Goal: Task Accomplishment & Management: Use online tool/utility

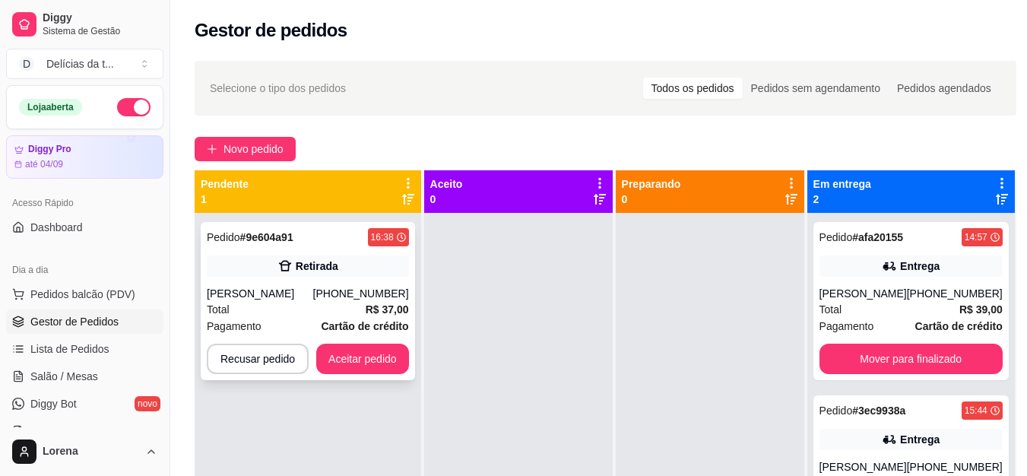
click at [344, 260] on div "Retirada" at bounding box center [308, 265] width 202 height 21
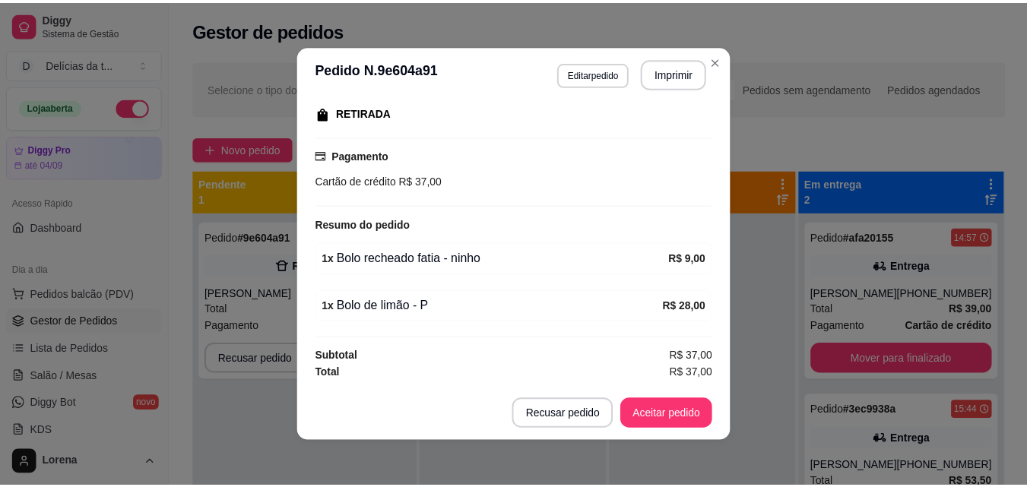
scroll to position [3, 0]
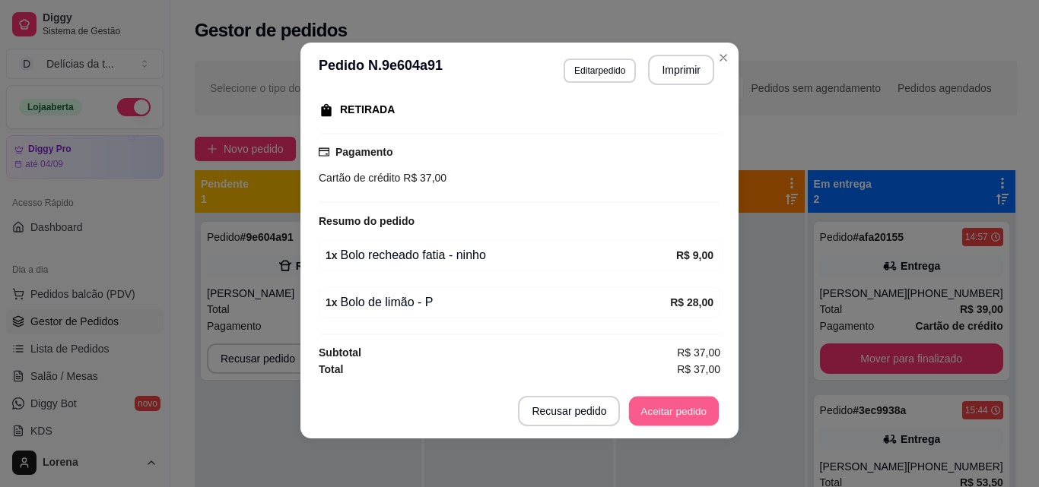
click at [649, 411] on button "Aceitar pedido" at bounding box center [674, 412] width 90 height 30
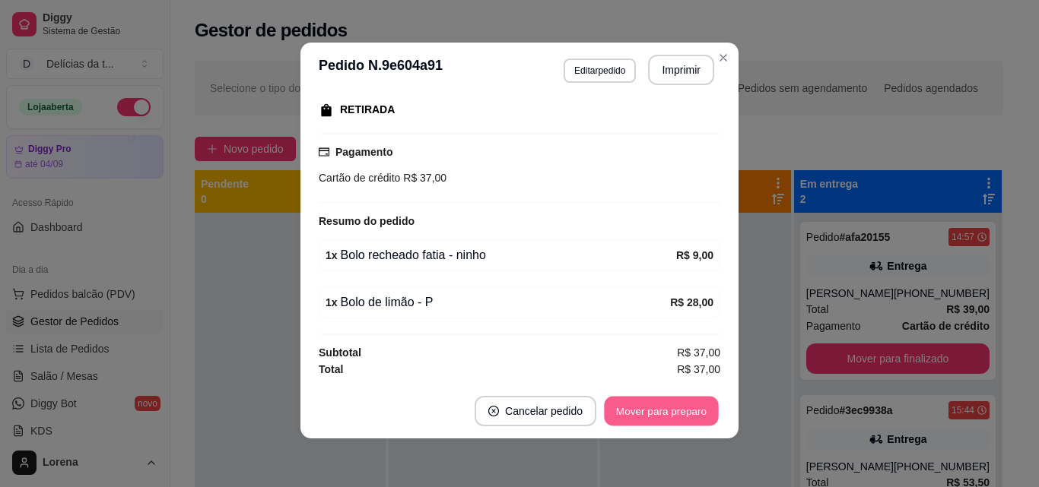
click at [664, 411] on button "Mover para preparo" at bounding box center [661, 412] width 114 height 30
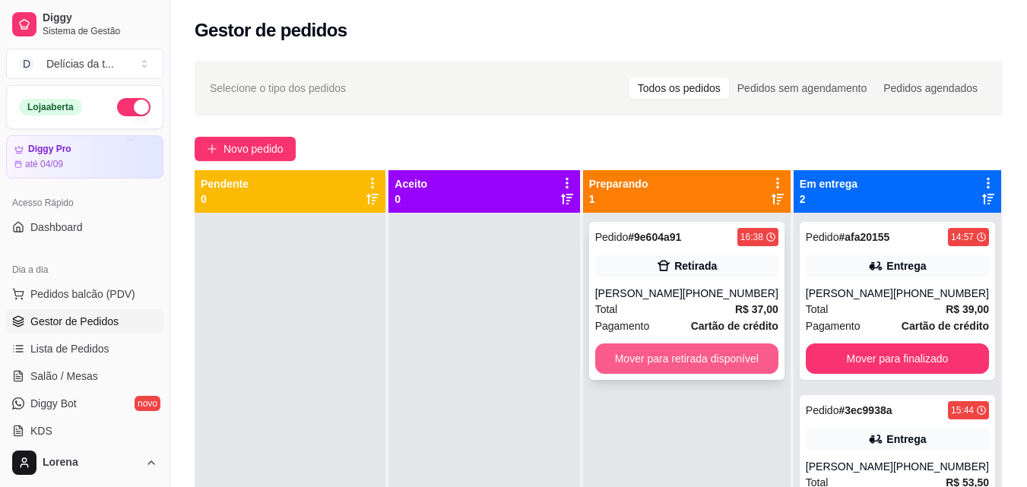
click at [738, 363] on button "Mover para retirada disponível" at bounding box center [686, 359] width 183 height 30
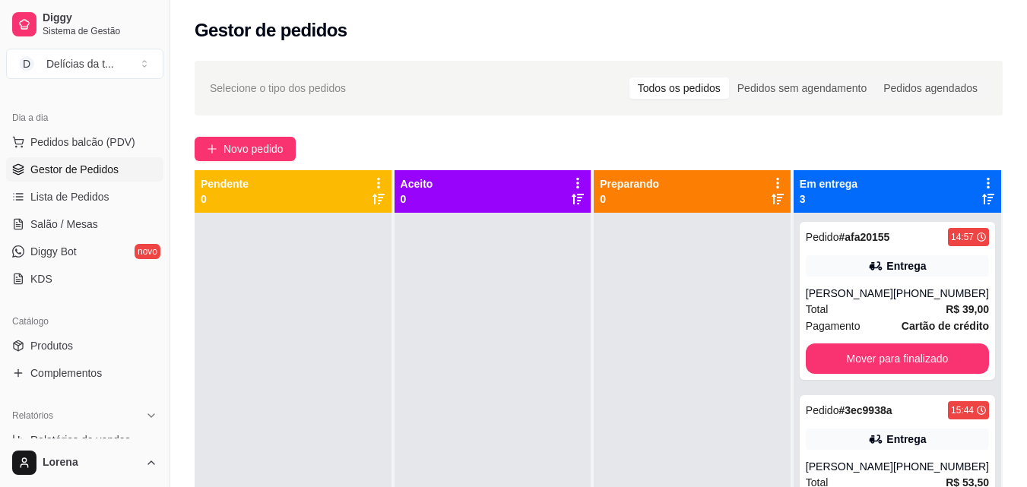
scroll to position [228, 0]
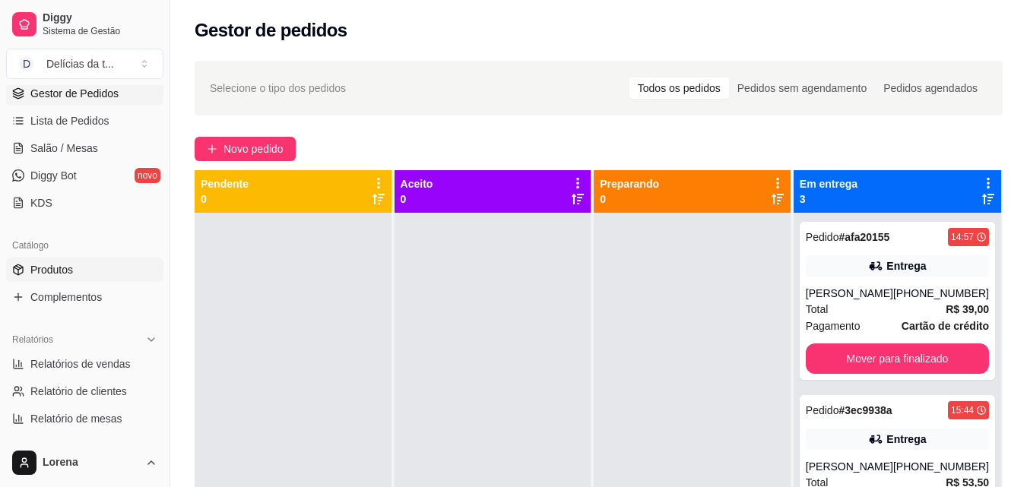
click at [60, 274] on span "Produtos" at bounding box center [51, 269] width 43 height 15
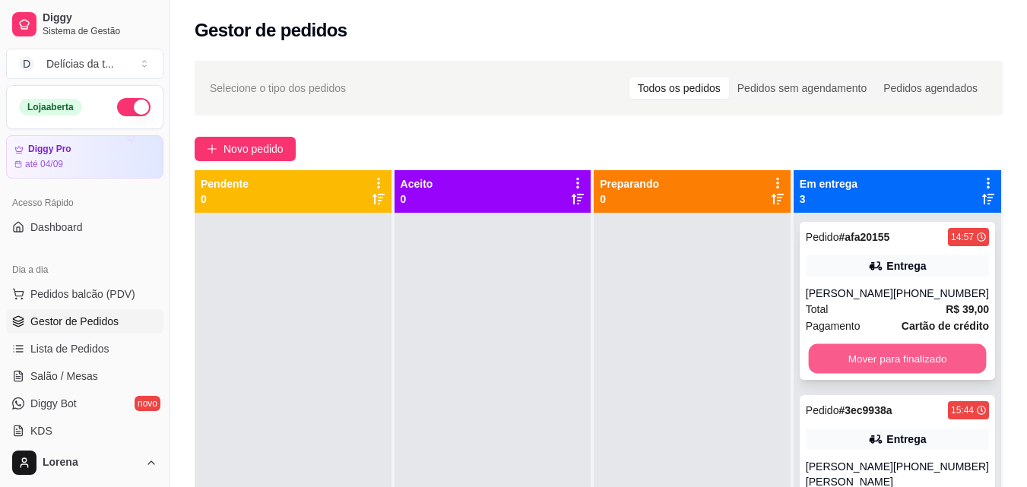
click at [902, 355] on button "Mover para finalizado" at bounding box center [897, 359] width 178 height 30
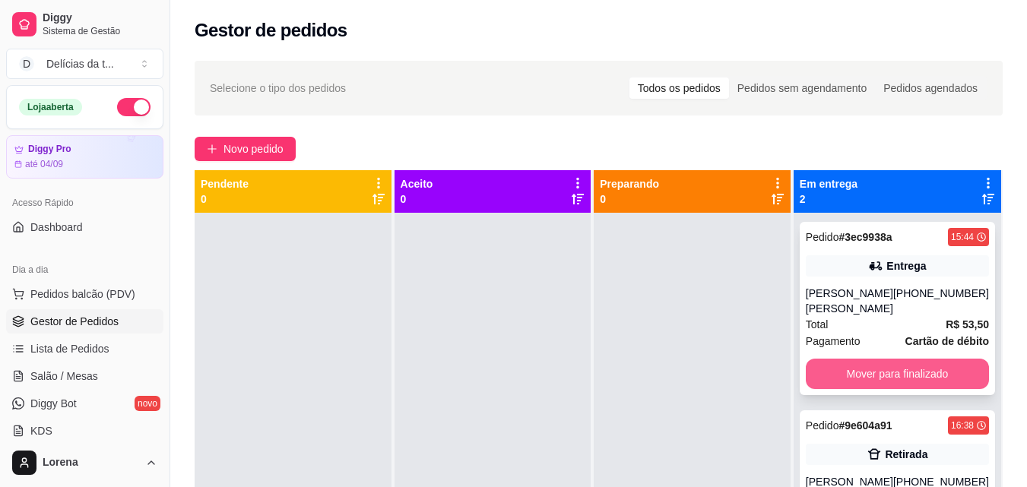
click at [908, 371] on button "Mover para finalizado" at bounding box center [897, 374] width 183 height 30
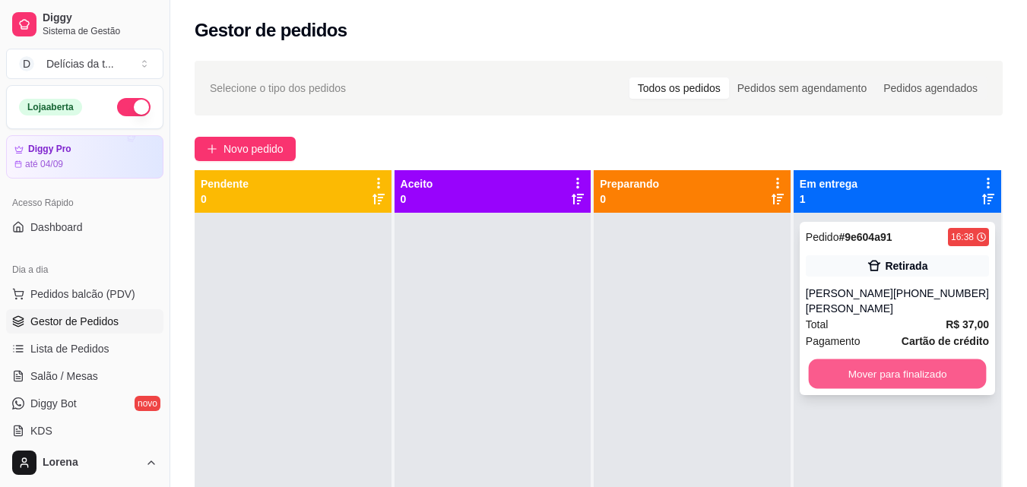
click at [904, 360] on button "Mover para finalizado" at bounding box center [897, 375] width 178 height 30
